Goal: Task Accomplishment & Management: Use online tool/utility

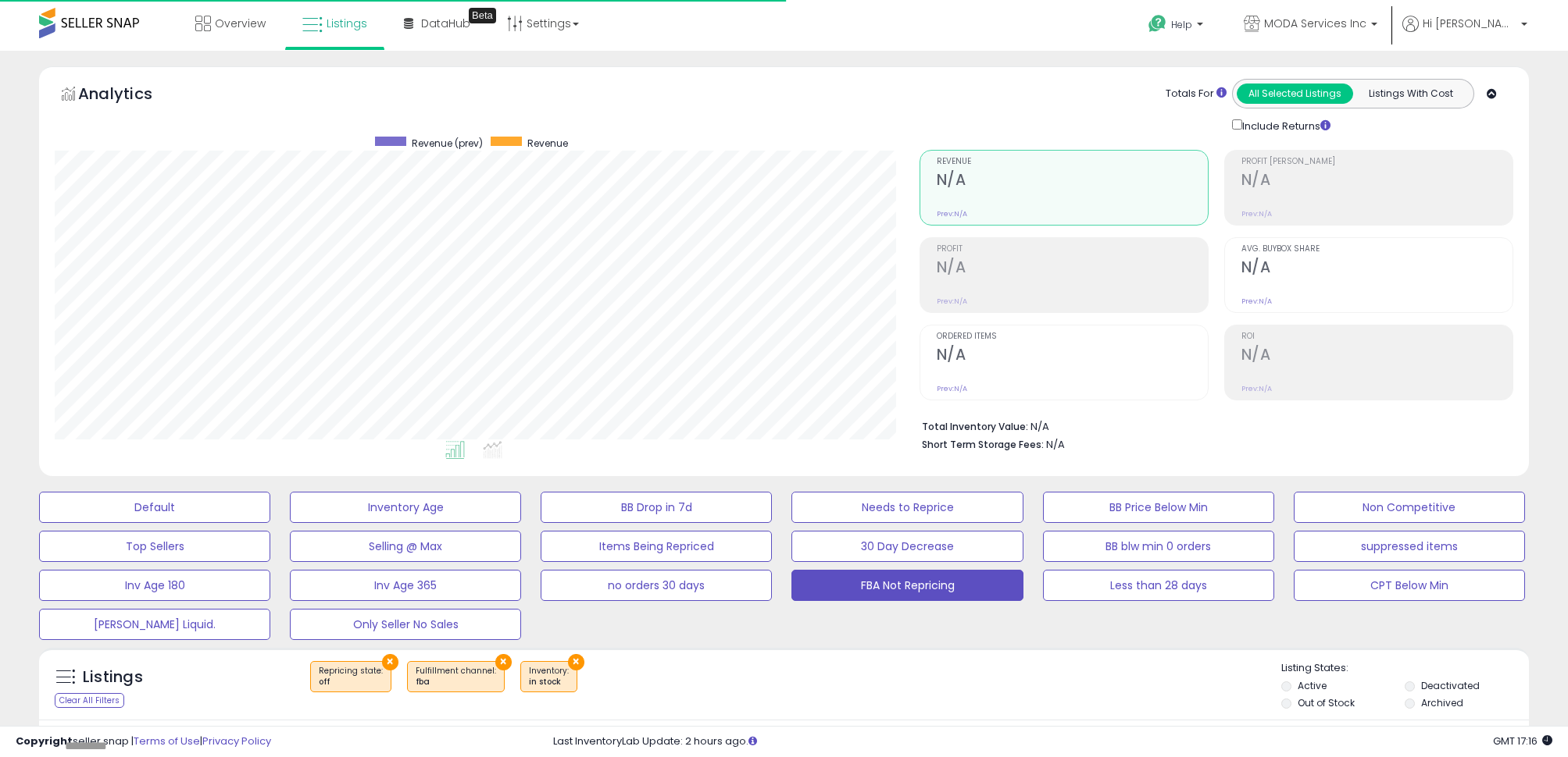
scroll to position [261, 0]
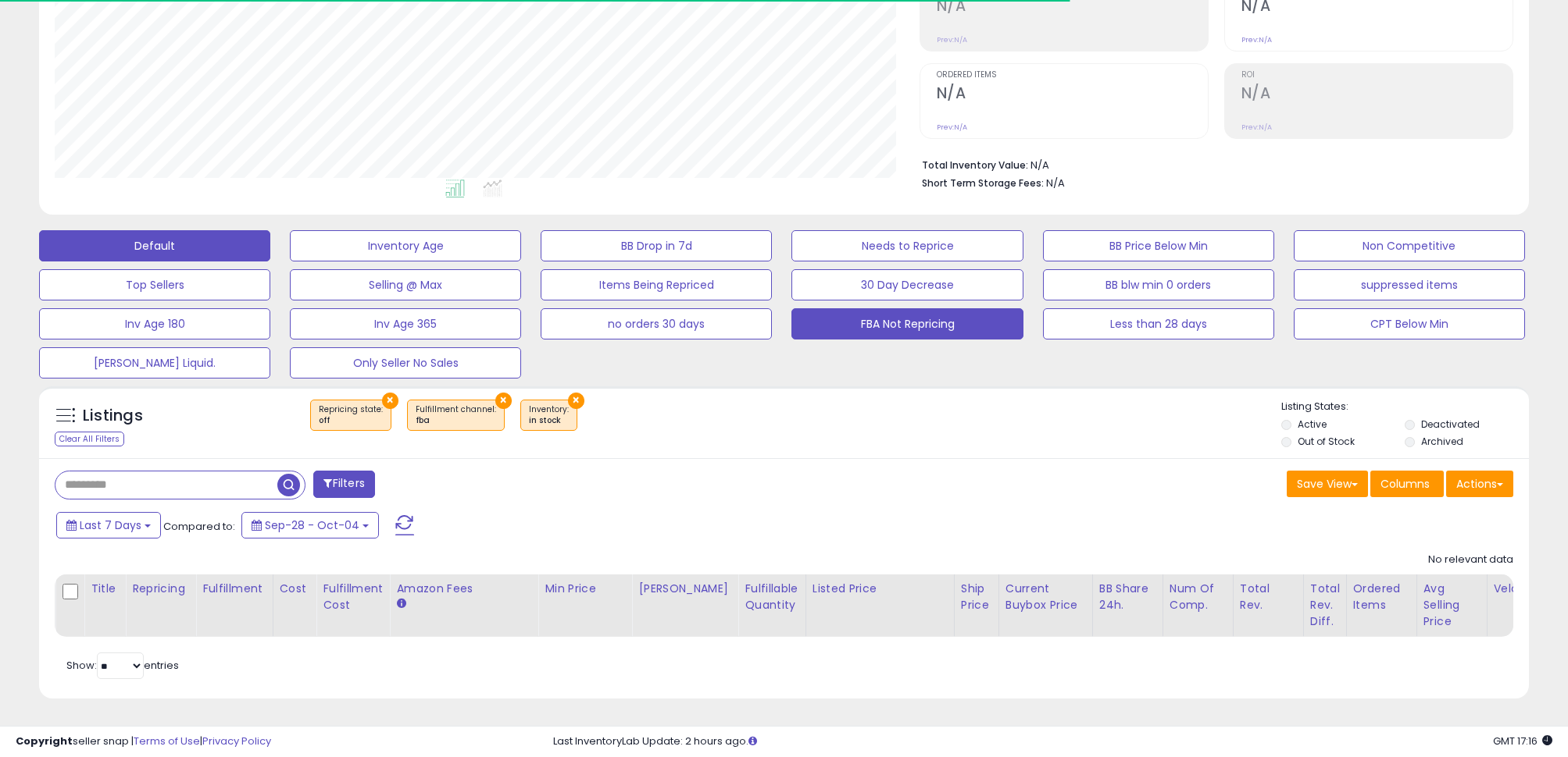
click at [225, 237] on button "Default" at bounding box center [154, 246] width 231 height 32
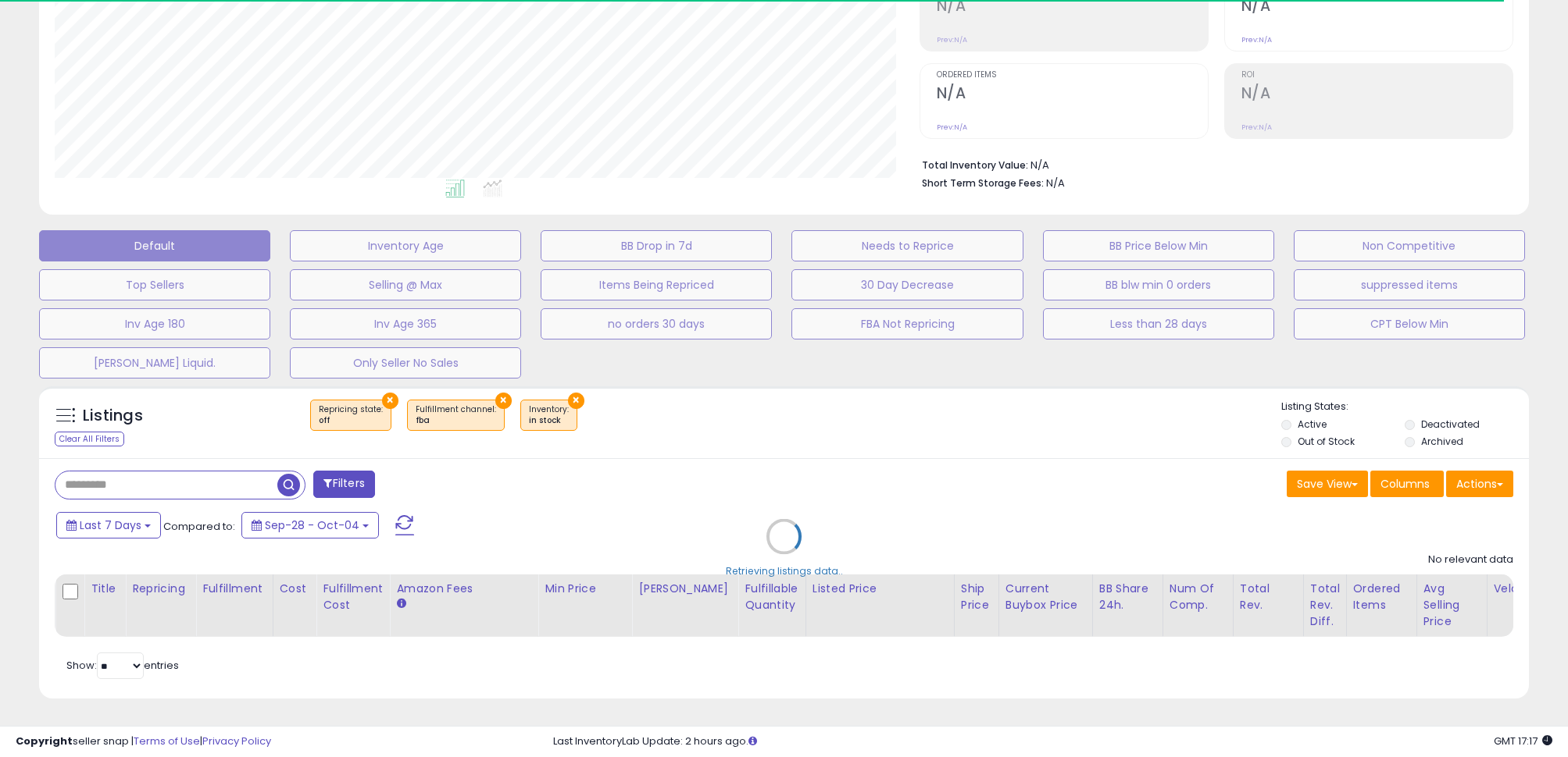
click at [232, 492] on div "Retrieving listings data.." at bounding box center [784, 548] width 1513 height 340
click at [197, 478] on div "Retrieving listings data.." at bounding box center [784, 548] width 1513 height 340
click at [189, 483] on div "Retrieving listings data.." at bounding box center [784, 548] width 1513 height 340
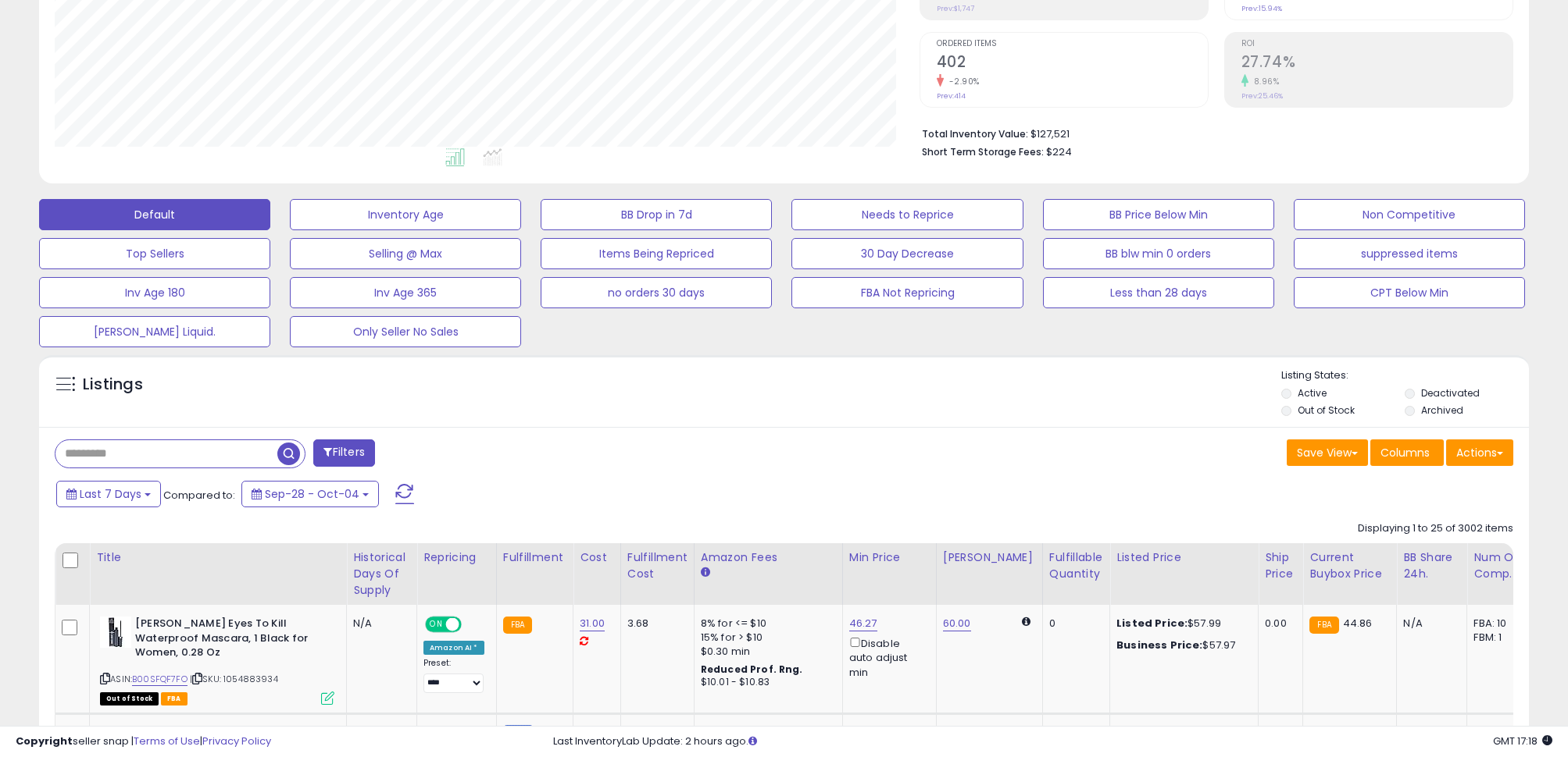
scroll to position [294, 0]
click at [158, 452] on input "text" at bounding box center [167, 453] width 222 height 27
paste input "**********"
type input "**********"
click at [441, 452] on span "button" at bounding box center [432, 452] width 23 height 23
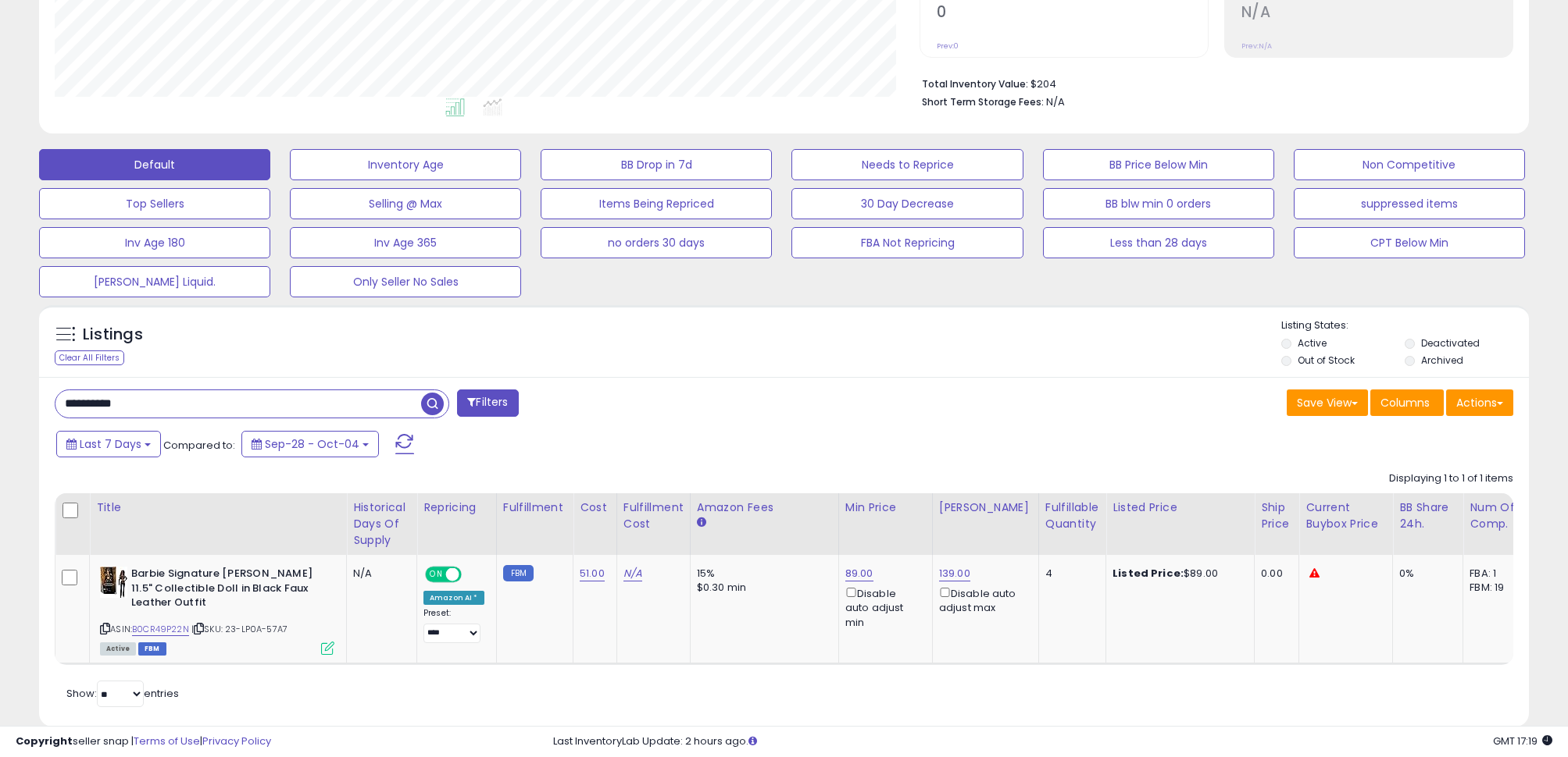
scroll to position [0, 0]
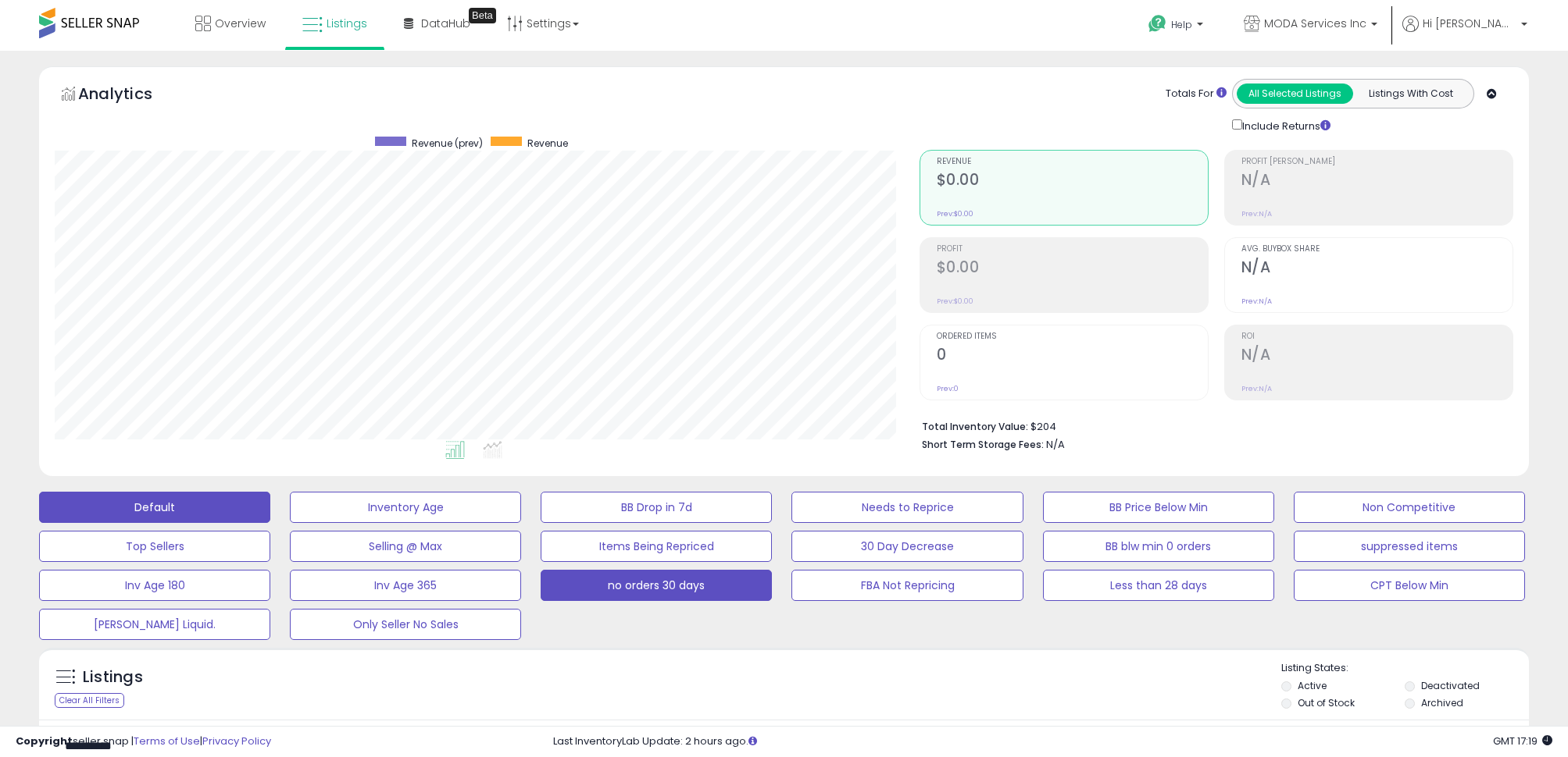
click at [745, 586] on button "no orders 30 days" at bounding box center [656, 585] width 231 height 32
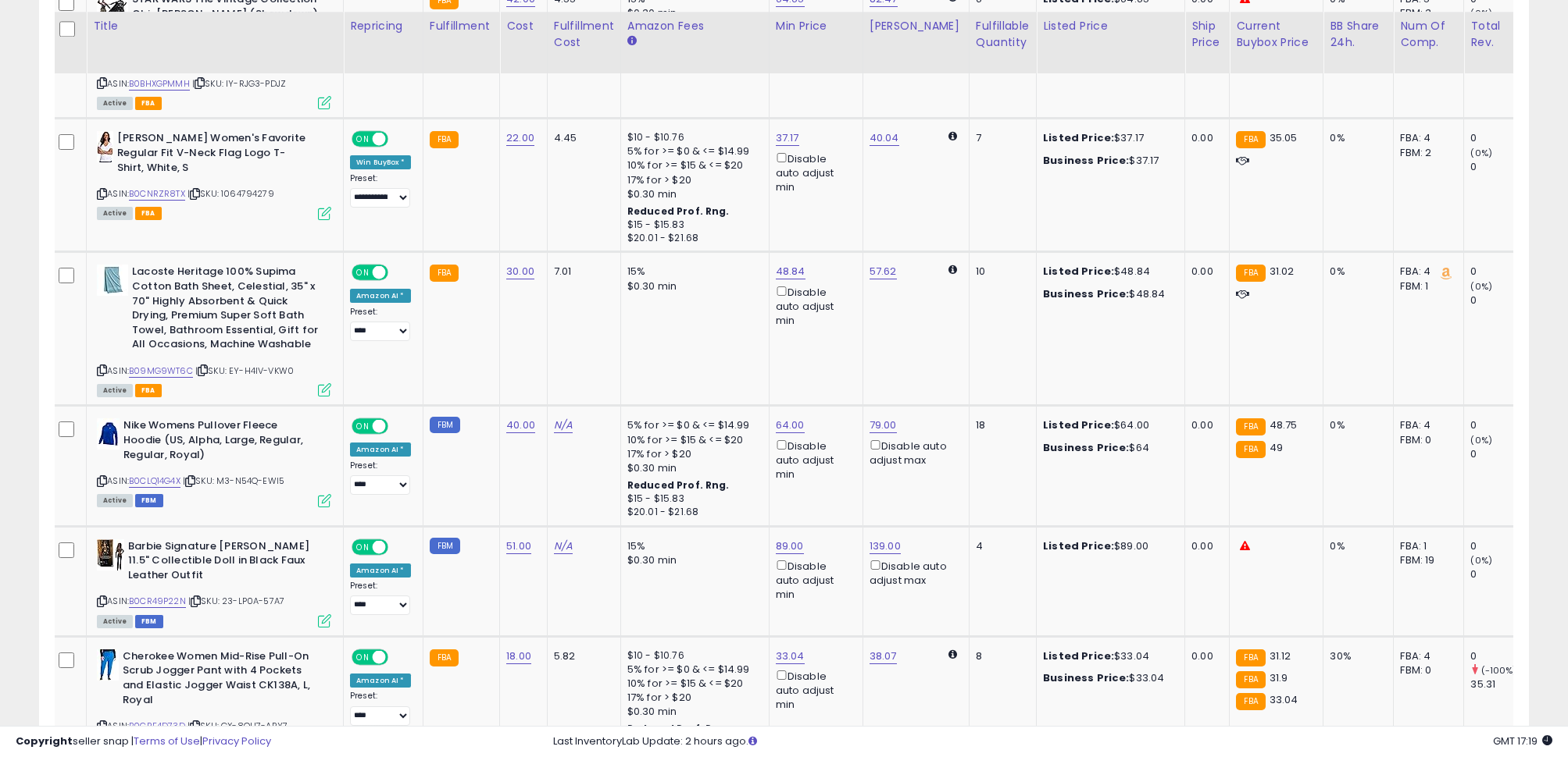
scroll to position [3520, 0]
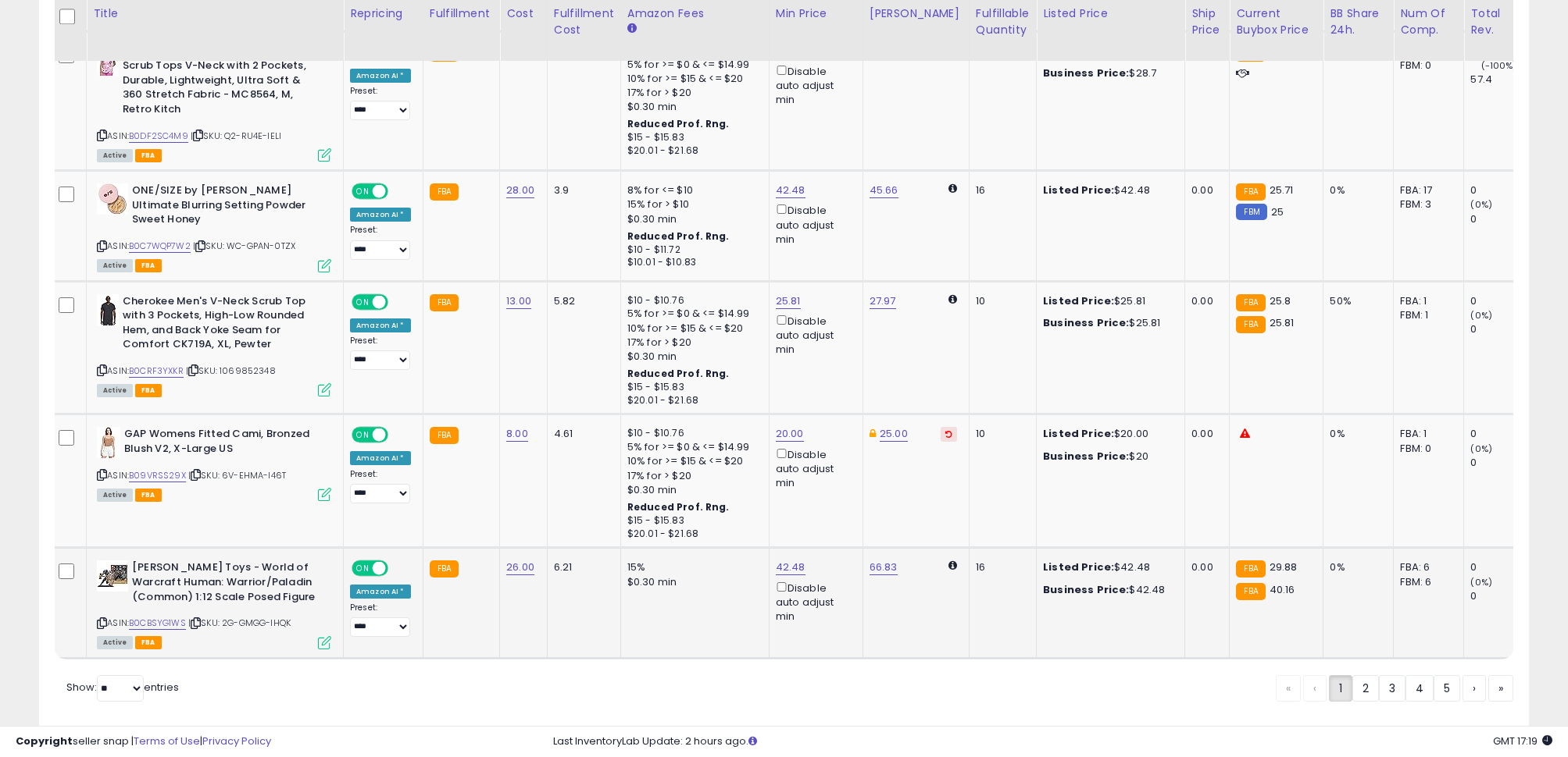
click at [328, 636] on icon at bounding box center [325, 643] width 14 height 14
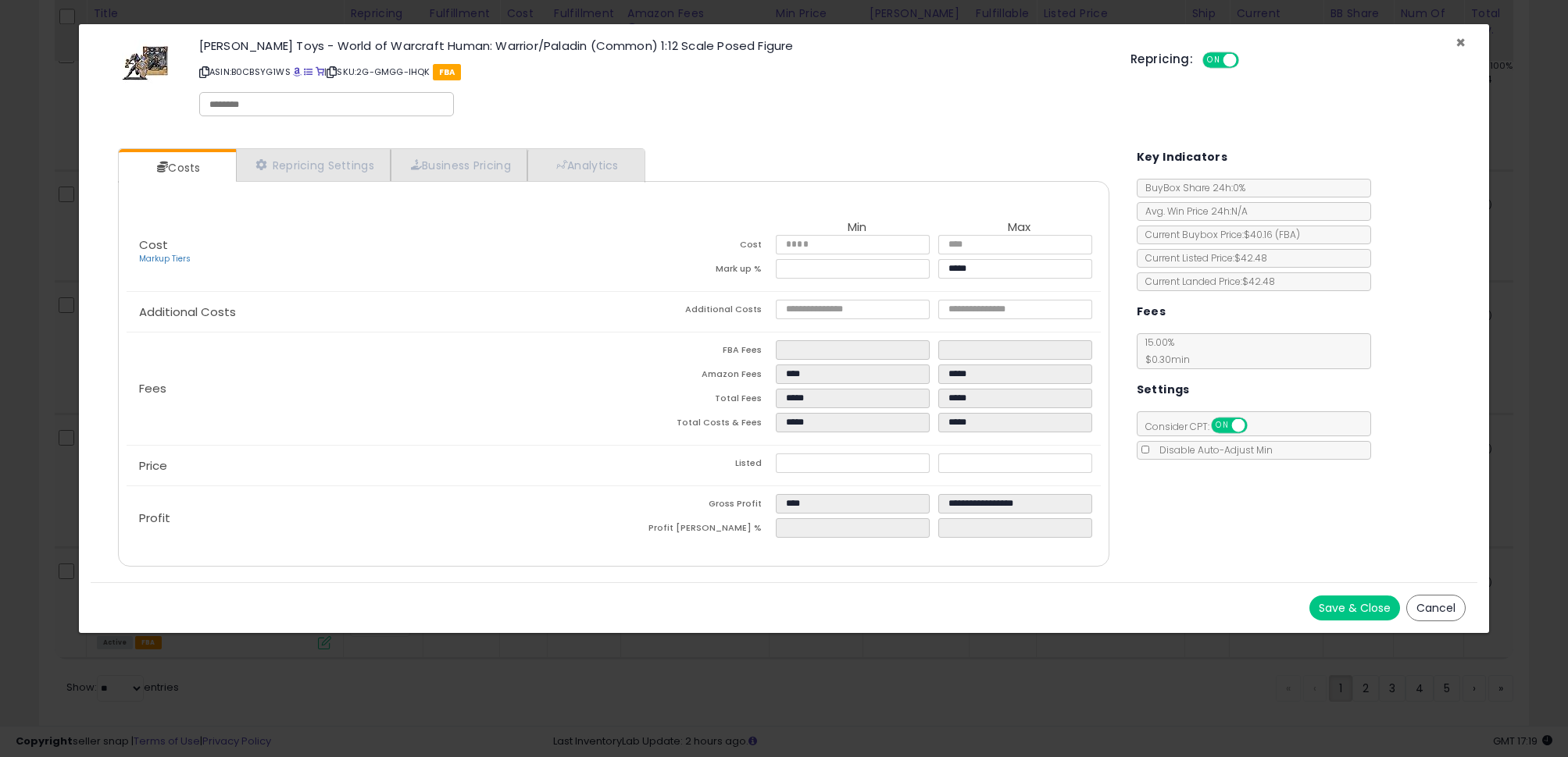
click at [1458, 42] on span "×" at bounding box center [1460, 42] width 10 height 23
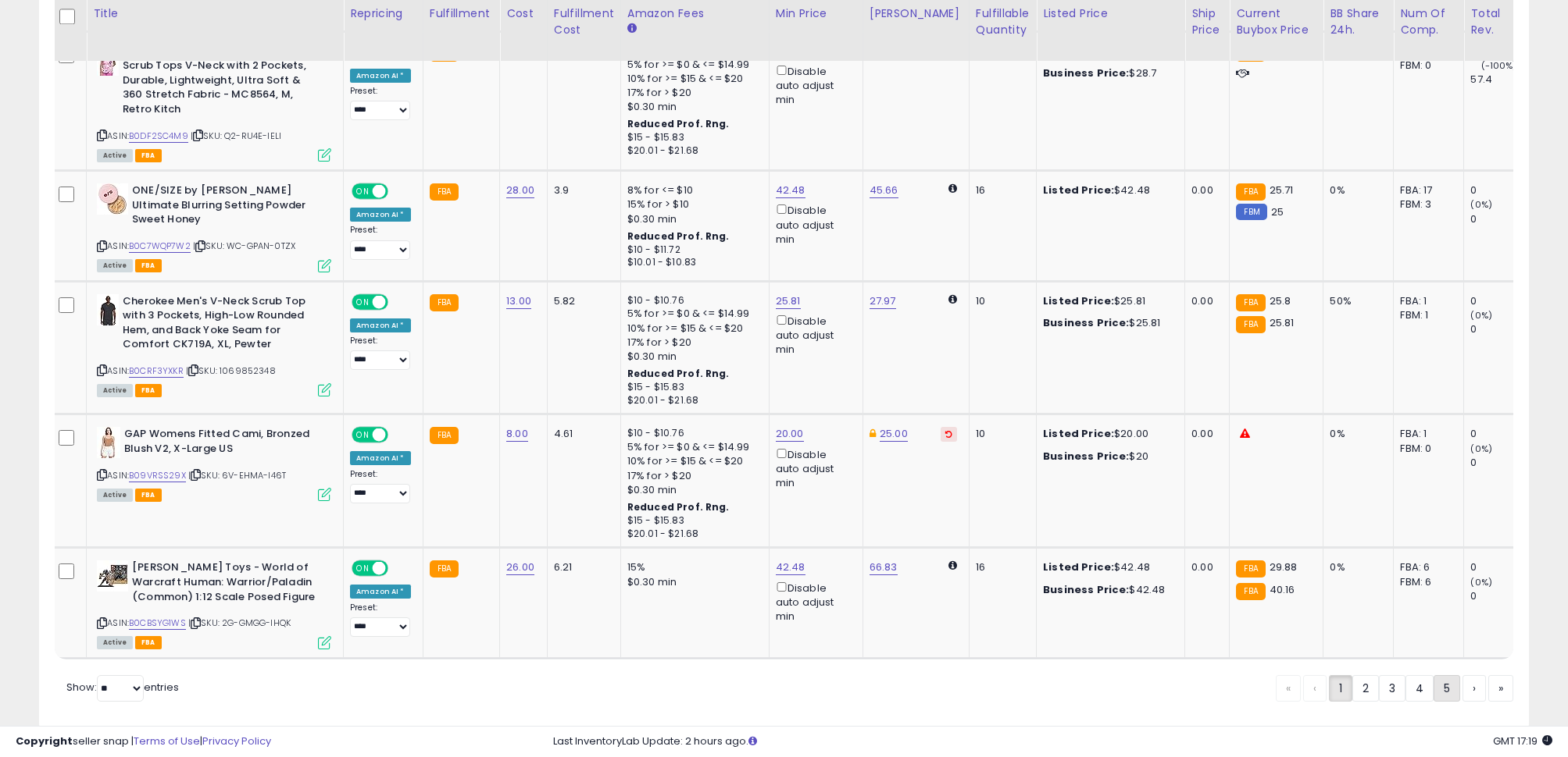
click at [1437, 675] on link "5" at bounding box center [1446, 688] width 26 height 26
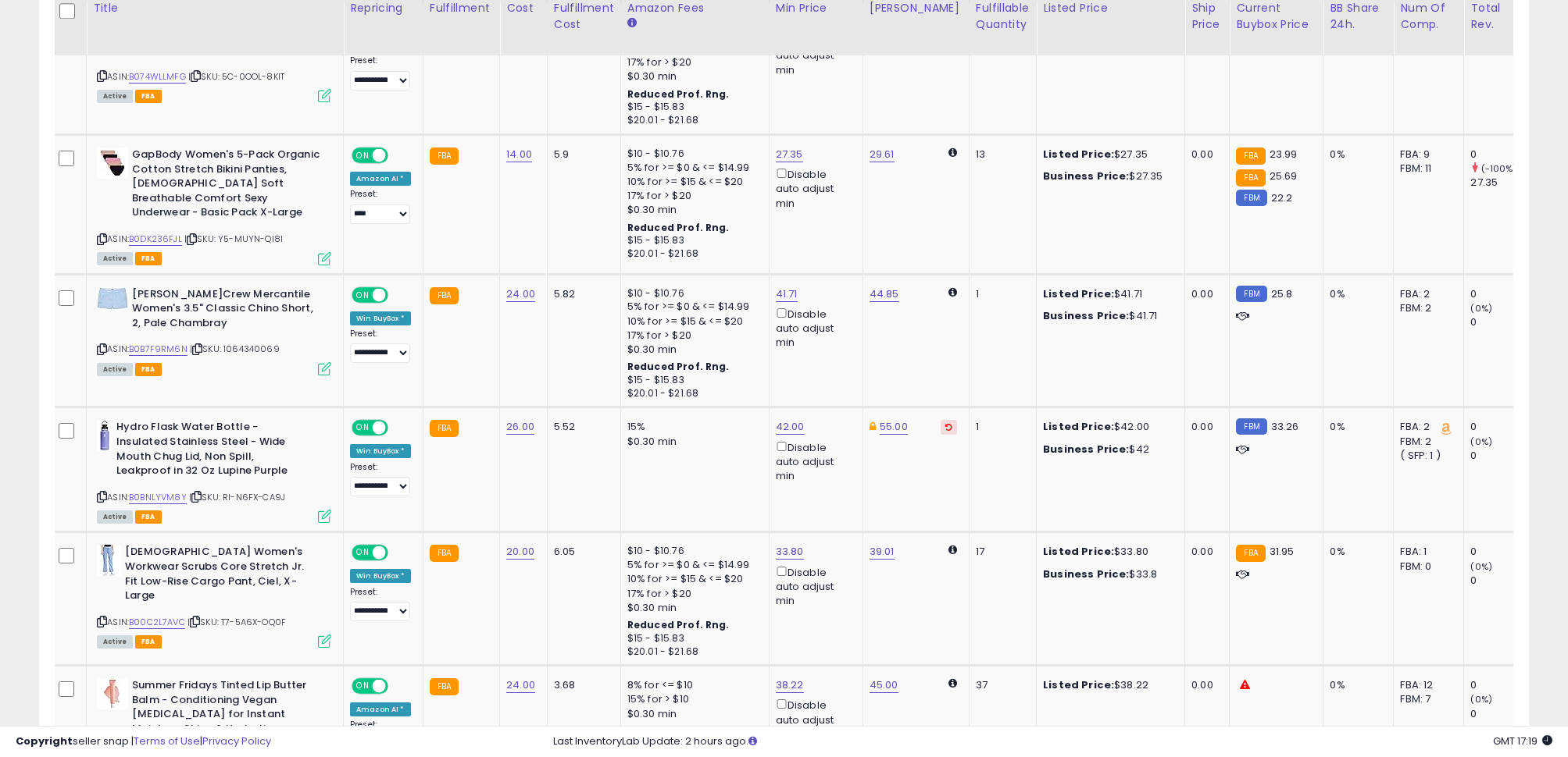
scroll to position [898, 0]
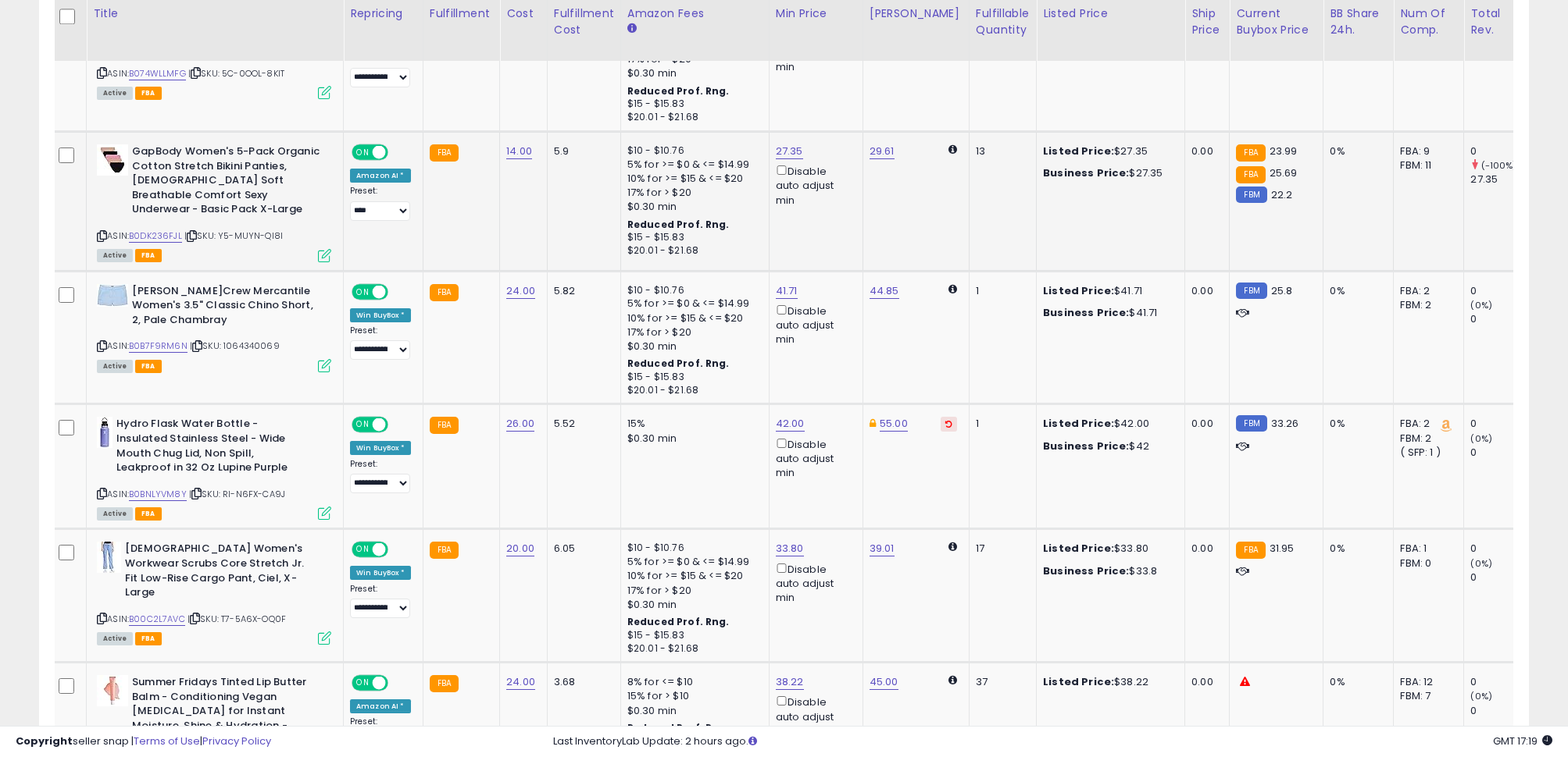
click at [325, 249] on icon at bounding box center [325, 255] width 14 height 14
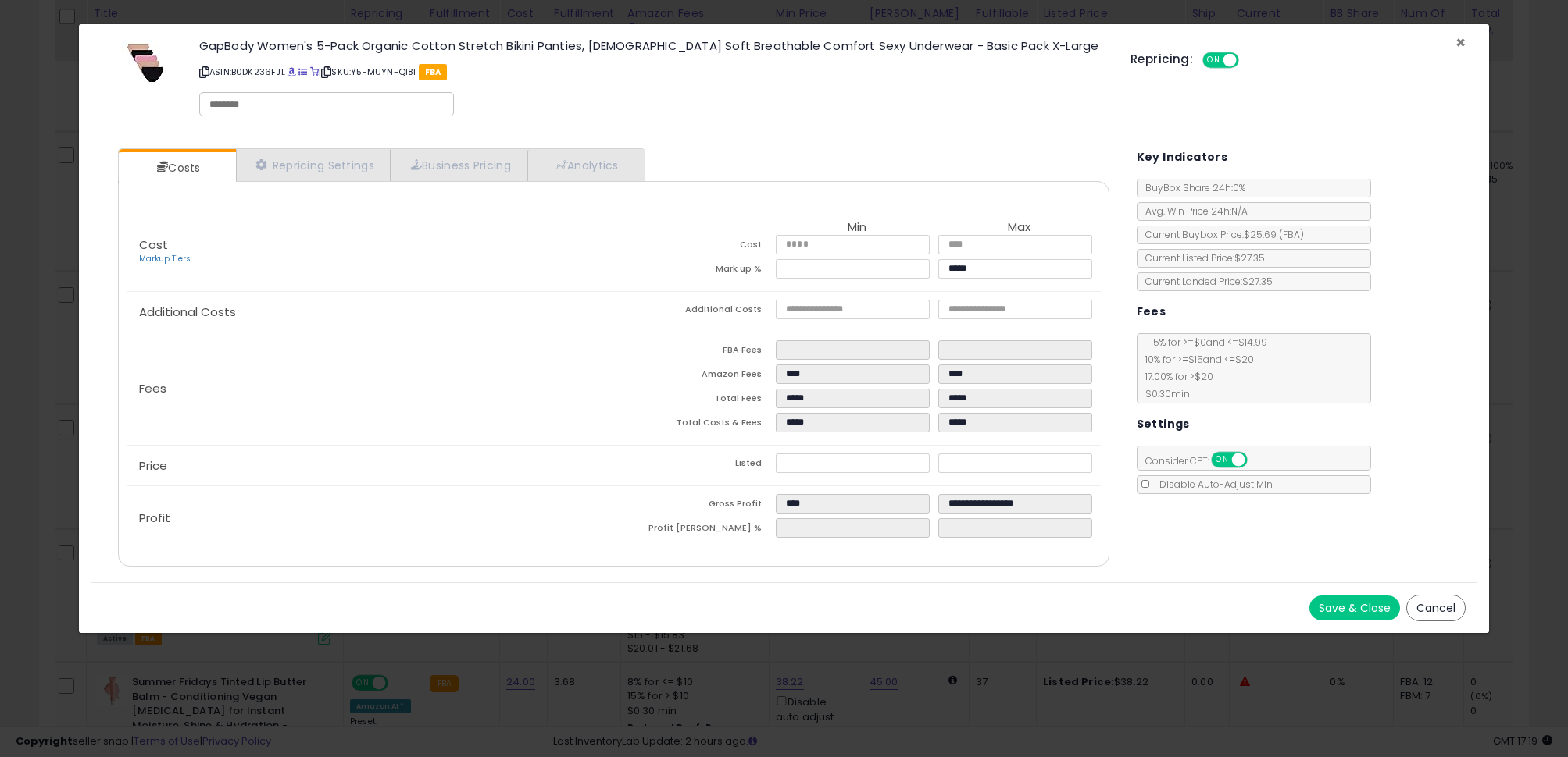
click at [1463, 40] on span "×" at bounding box center [1460, 42] width 10 height 23
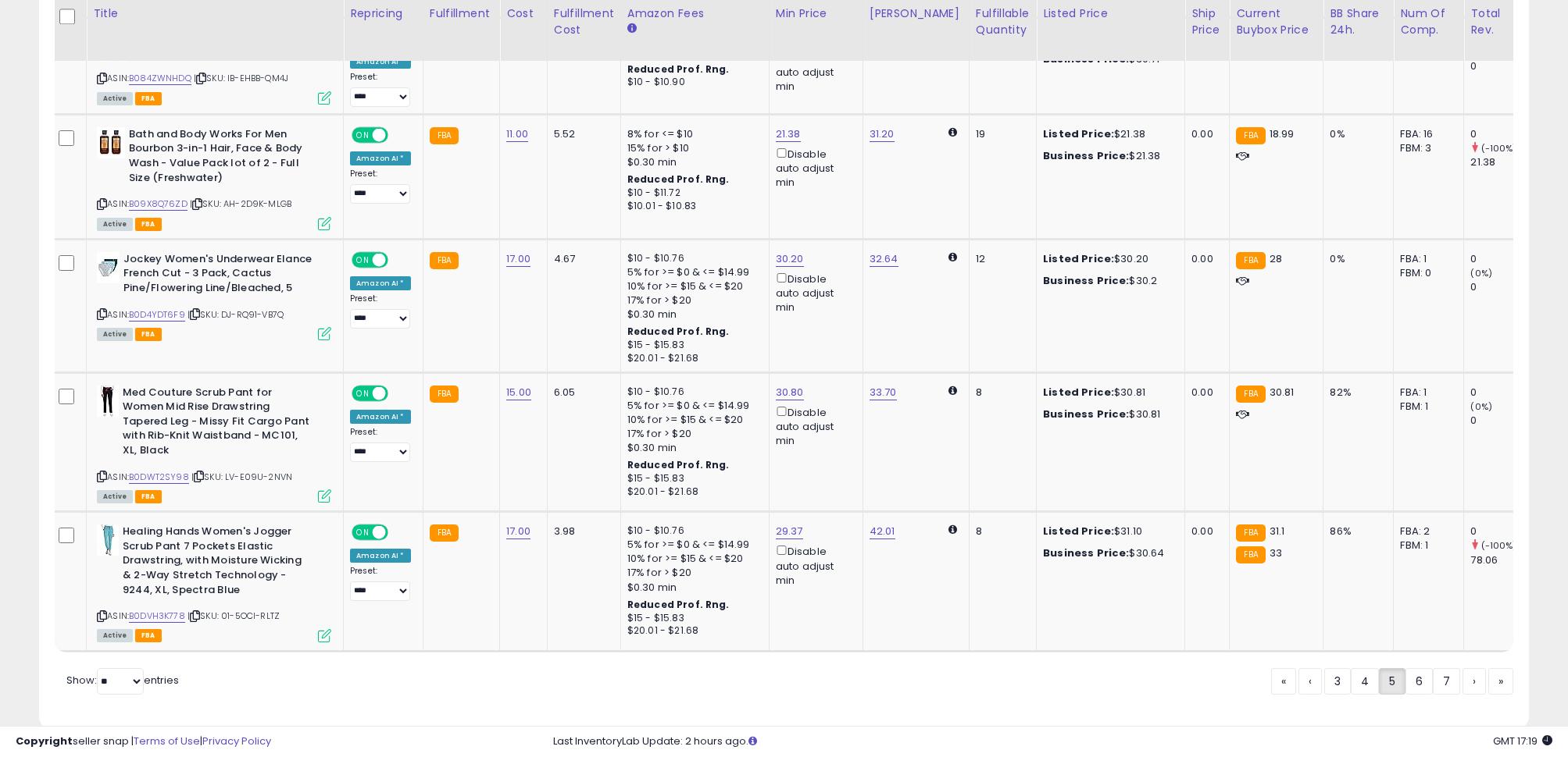
scroll to position [0, 7]
